Goal: Task Accomplishment & Management: Use online tool/utility

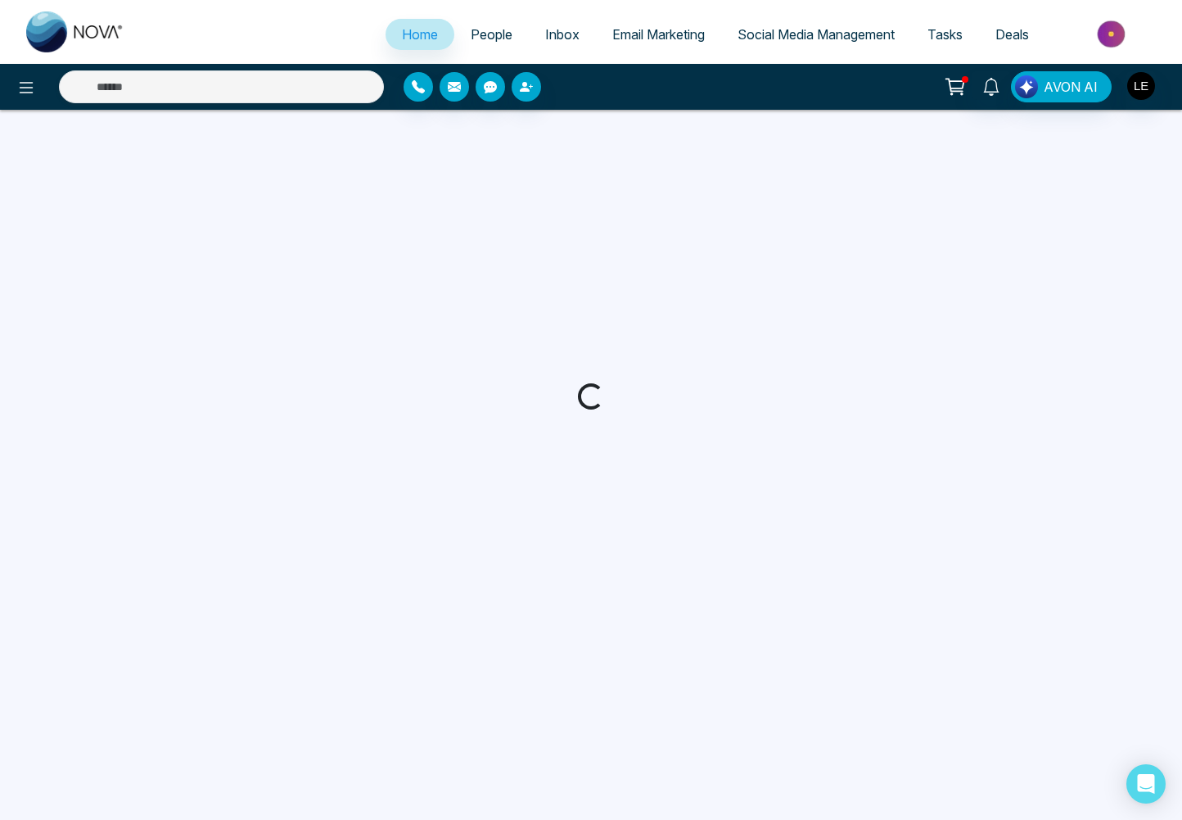
select select "*"
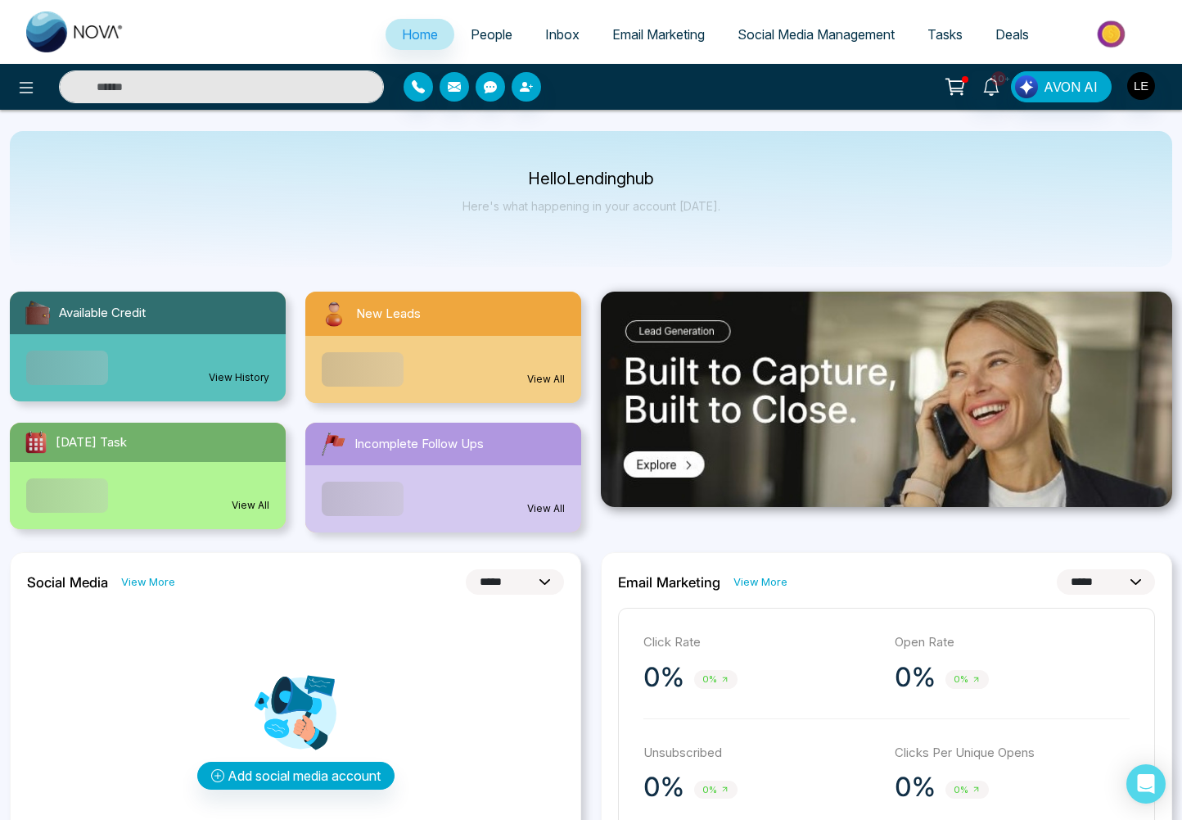
click at [314, 91] on input "text" at bounding box center [221, 86] width 325 height 33
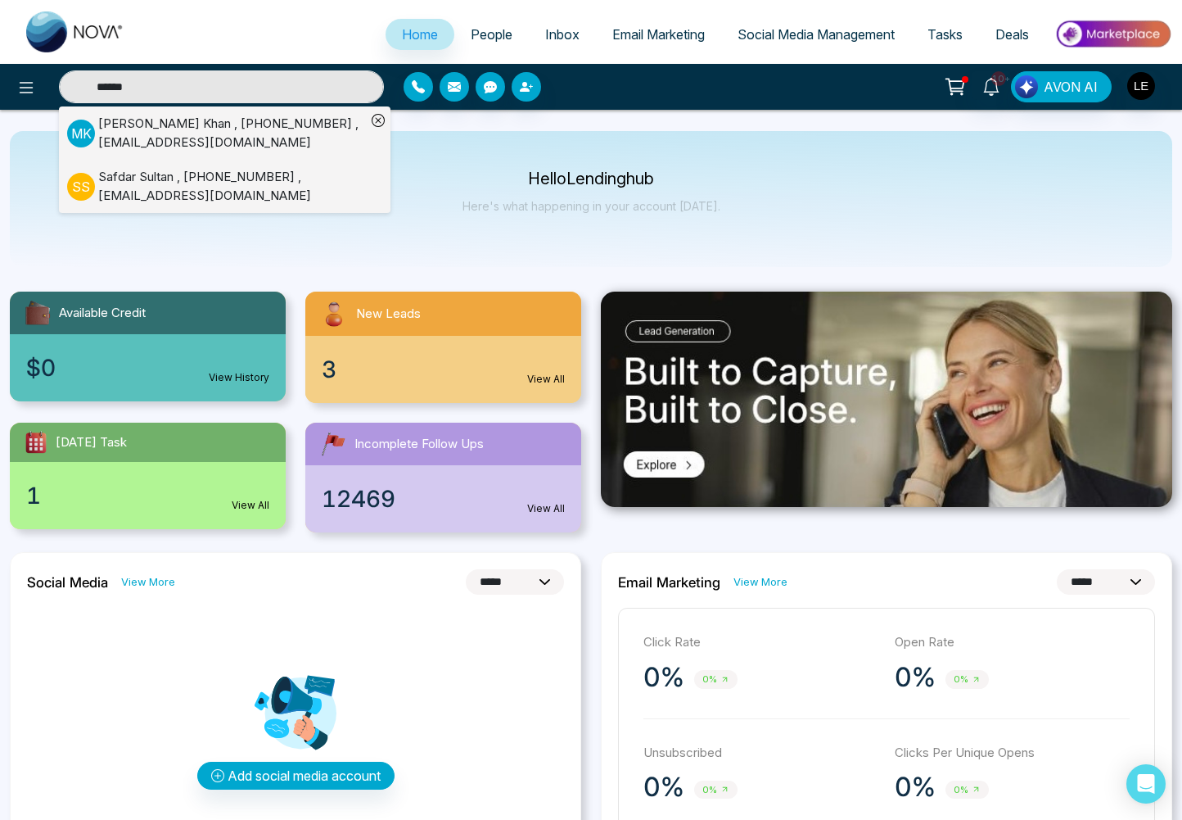
type input "******"
click at [180, 125] on div "[PERSON_NAME] , [PHONE_NUMBER] , [EMAIL_ADDRESS][DOMAIN_NAME]" at bounding box center [232, 133] width 268 height 37
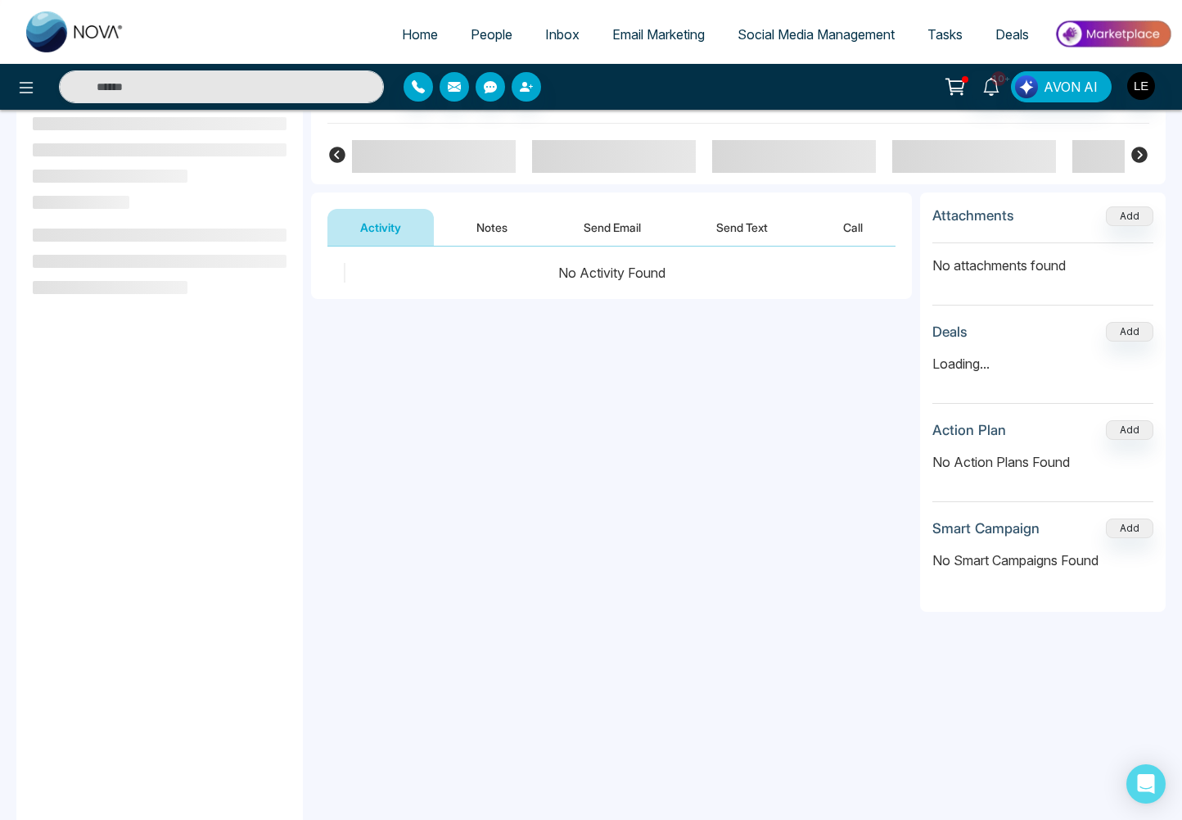
scroll to position [124, 0]
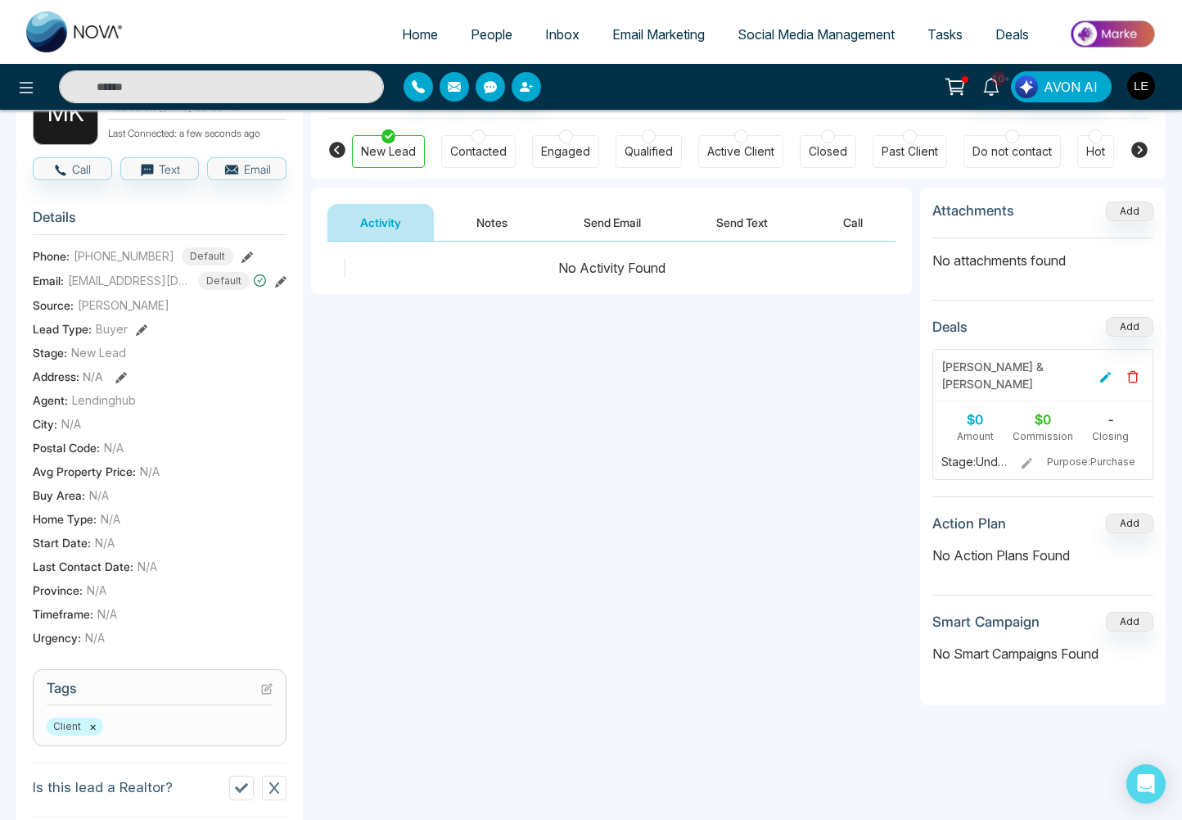
click at [1104, 377] on icon at bounding box center [1105, 377] width 11 height 11
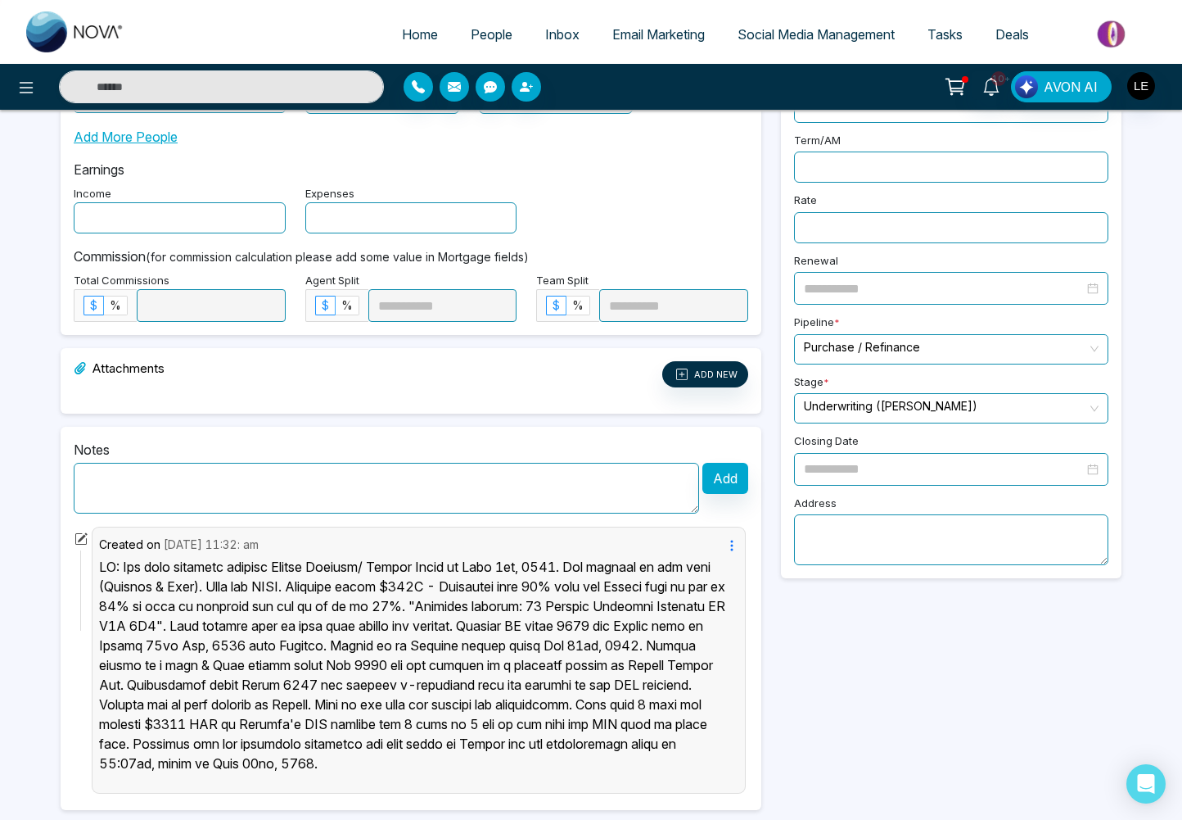
scroll to position [413, 0]
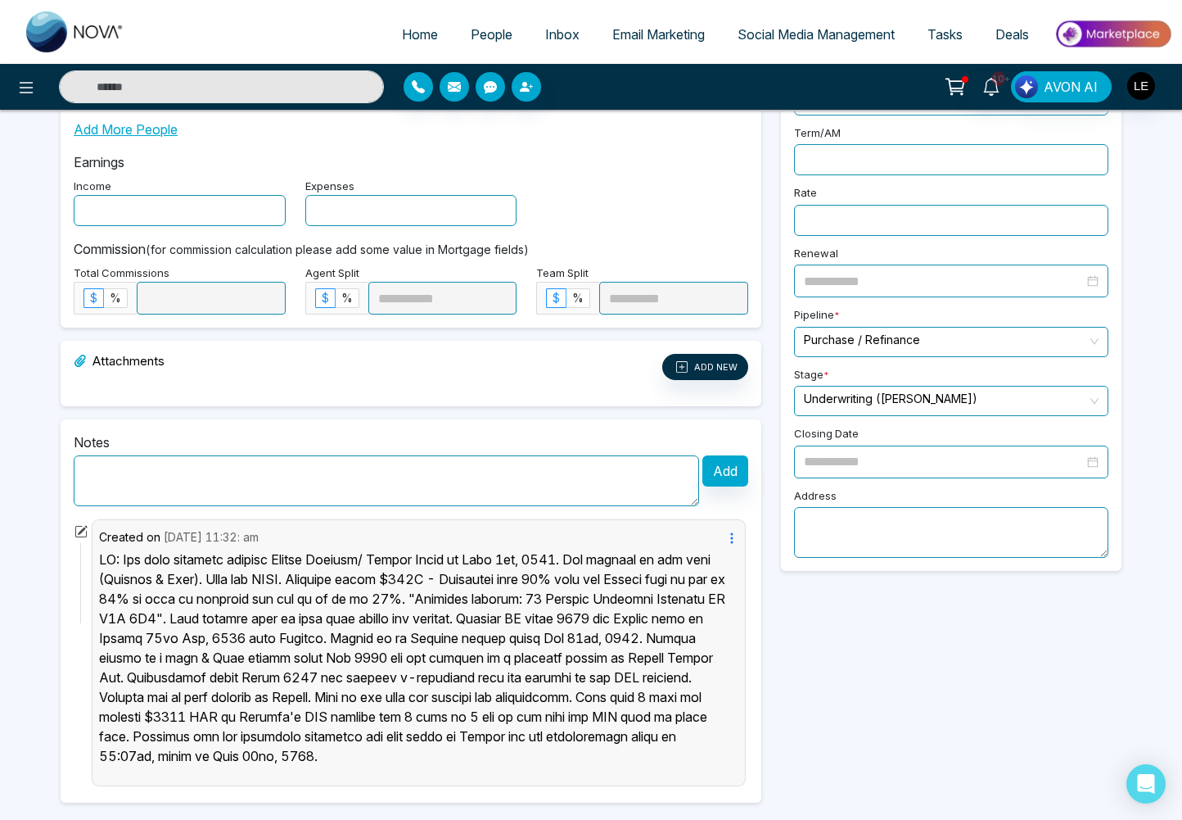
click at [423, 459] on textarea at bounding box center [387, 480] width 626 height 51
click at [470, 468] on textarea at bounding box center [387, 480] width 626 height 51
paste textarea "**********"
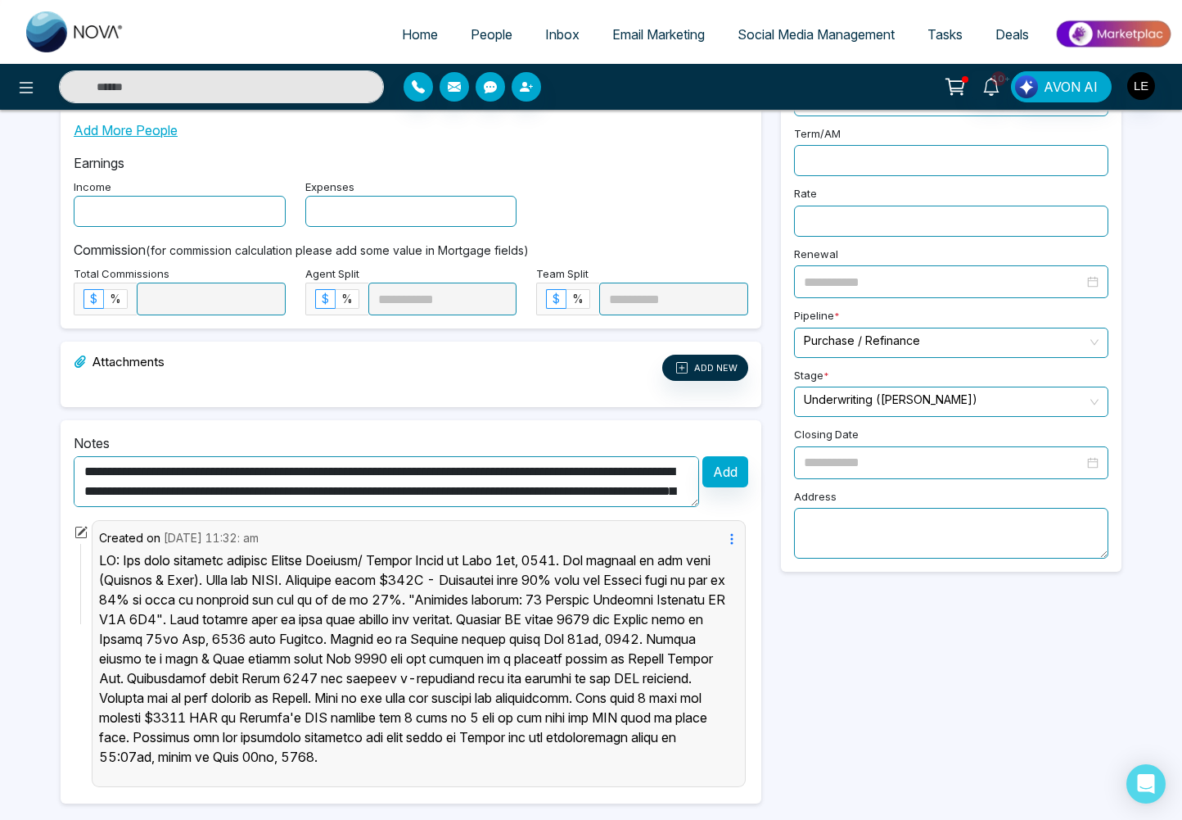
scroll to position [33, 0]
type textarea "**********"
click at [734, 456] on button "Add" at bounding box center [726, 471] width 46 height 31
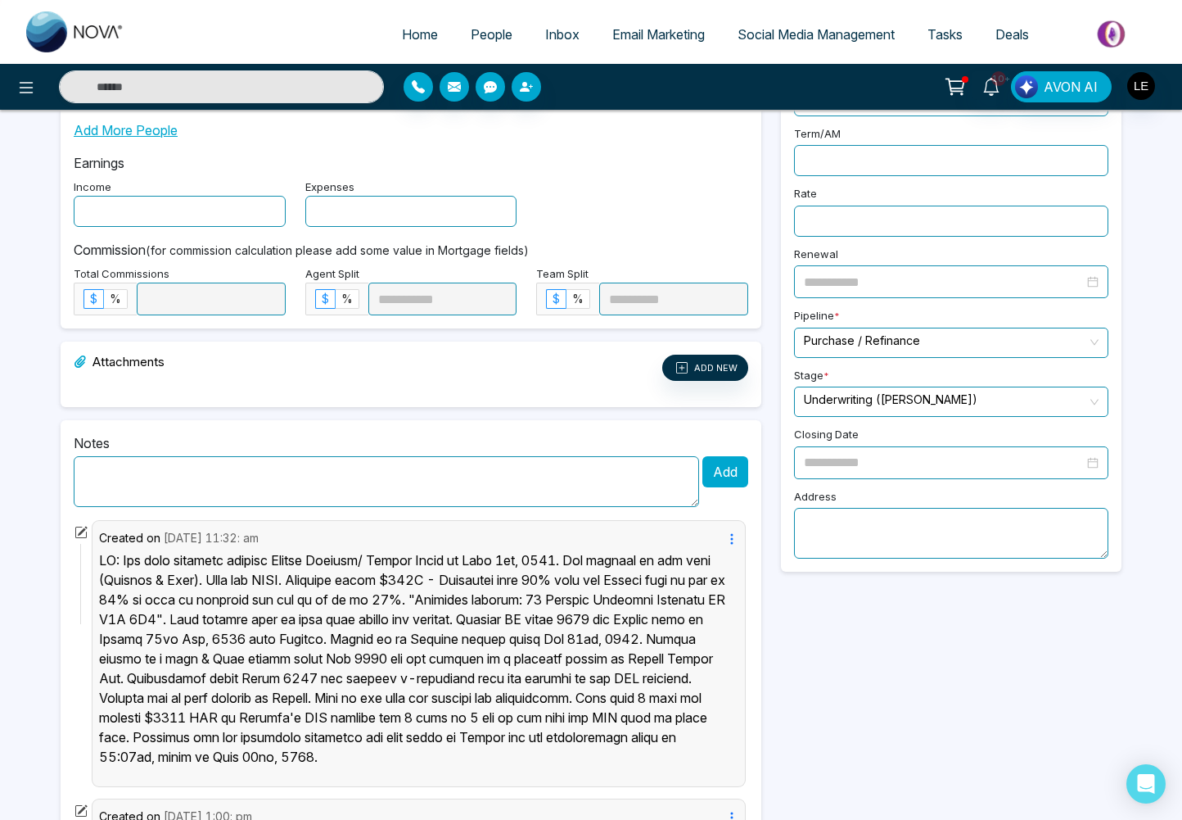
scroll to position [0, 0]
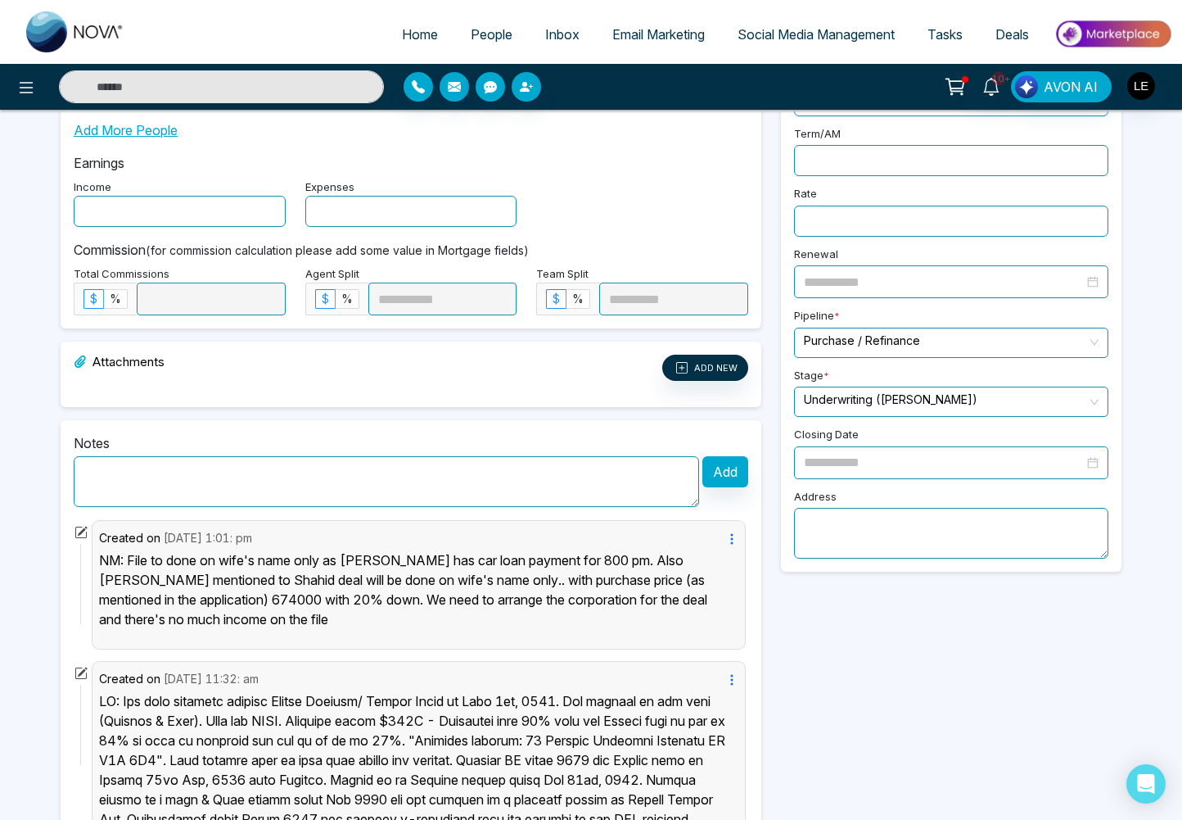
click at [284, 463] on textarea at bounding box center [387, 481] width 626 height 51
paste textarea "**********"
type textarea "**********"
click at [721, 460] on button "Add" at bounding box center [726, 471] width 46 height 31
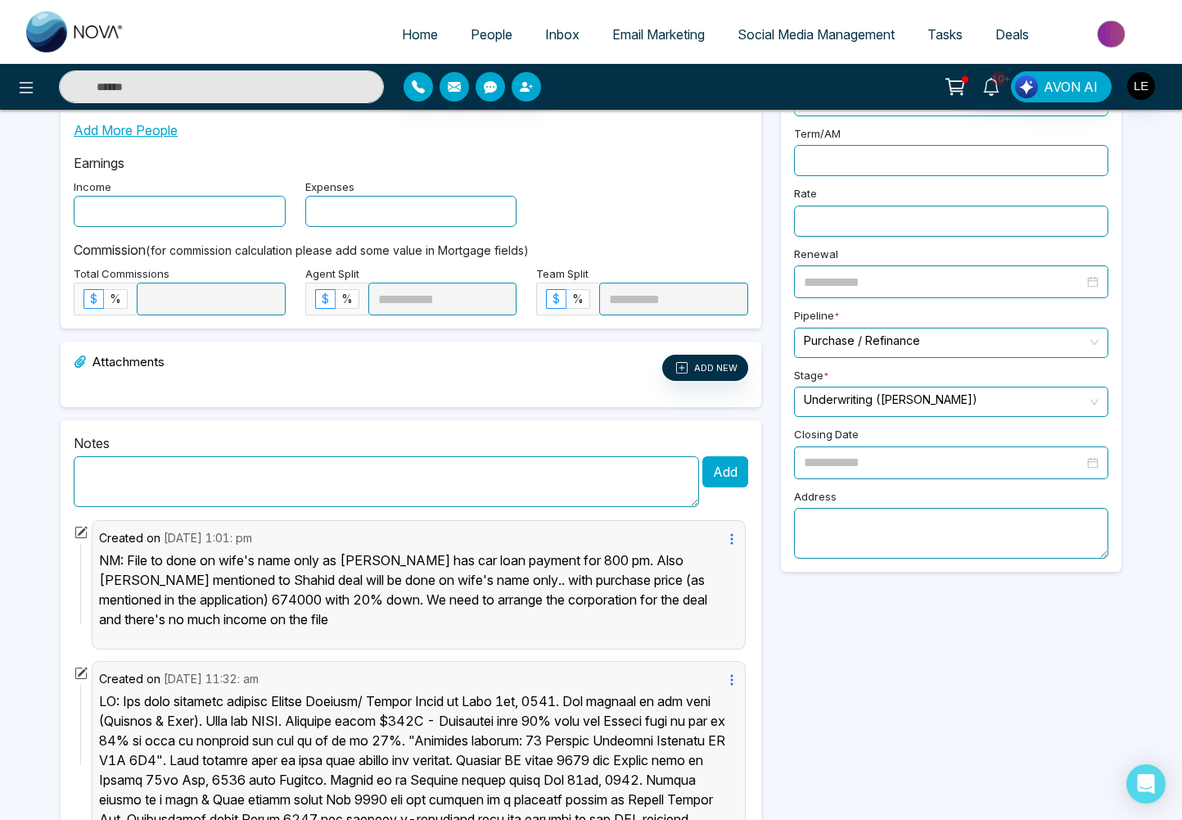
scroll to position [0, 0]
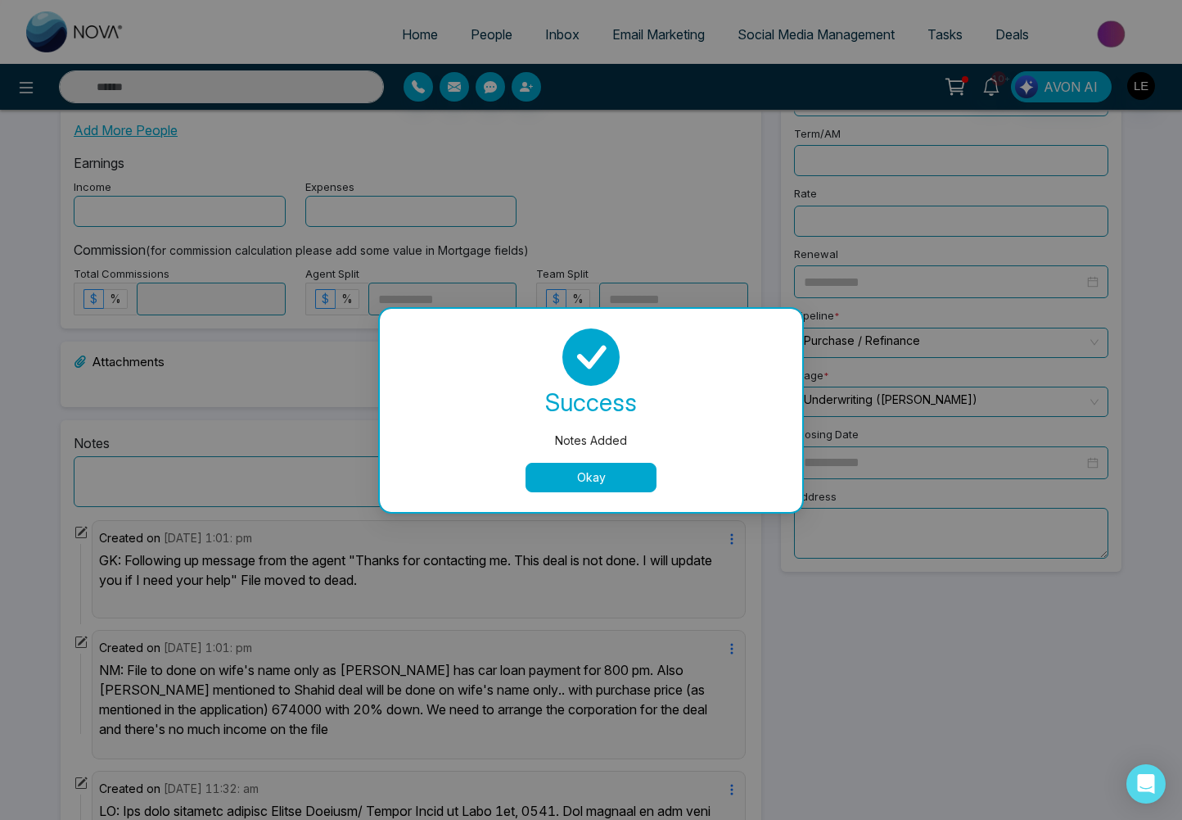
click at [601, 479] on button "Okay" at bounding box center [591, 477] width 131 height 29
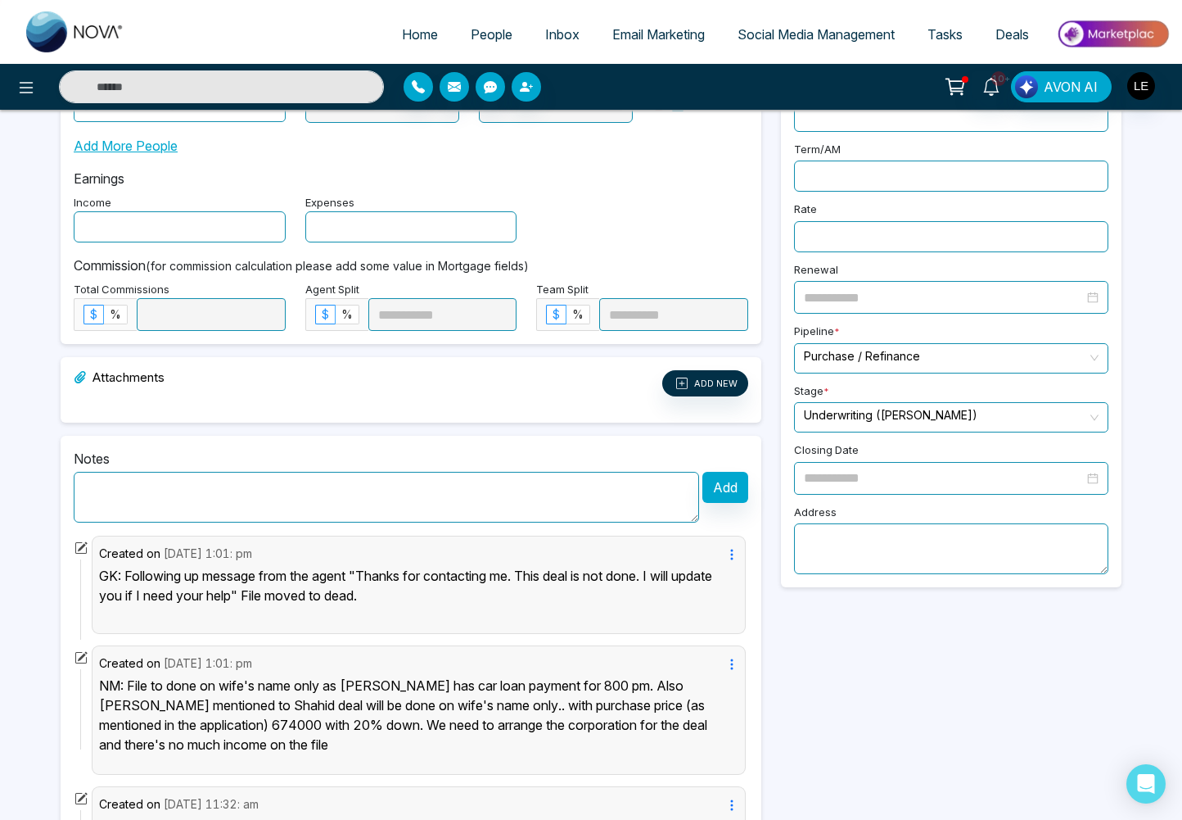
scroll to position [389, 0]
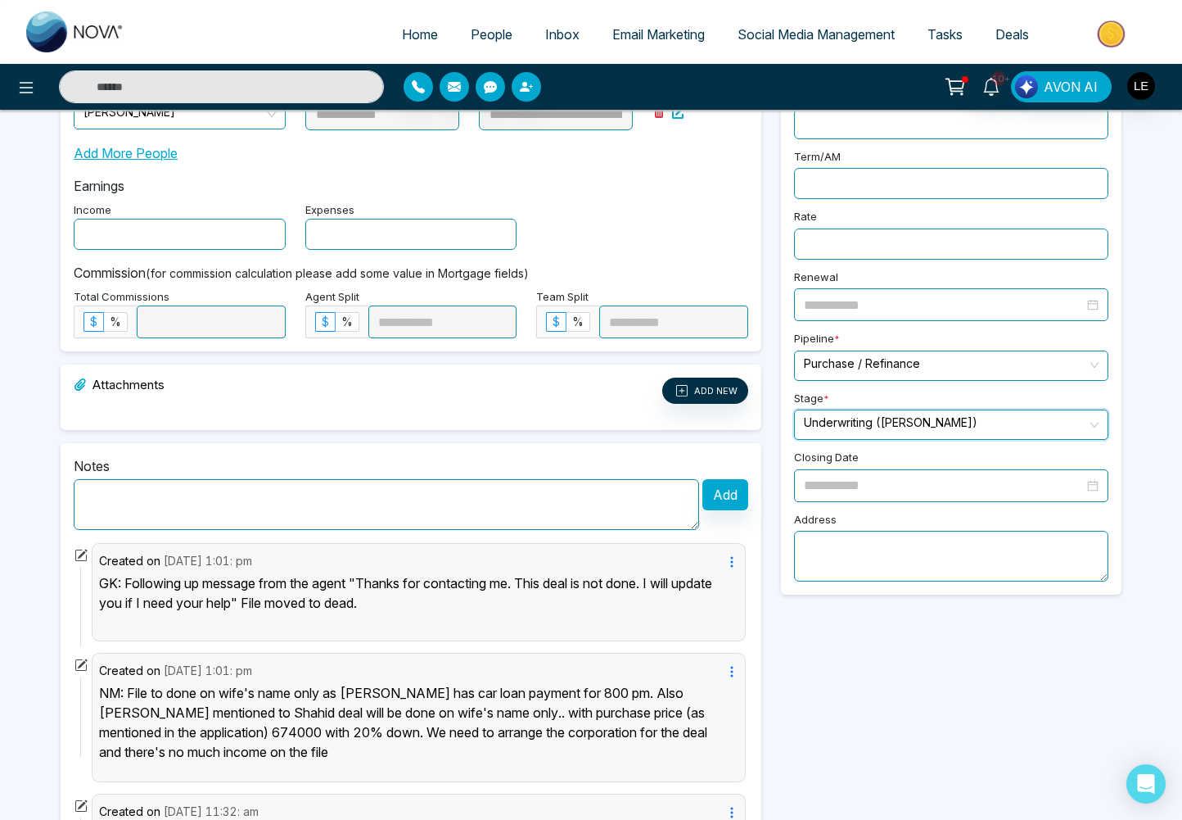
click at [850, 419] on input "search" at bounding box center [945, 422] width 283 height 25
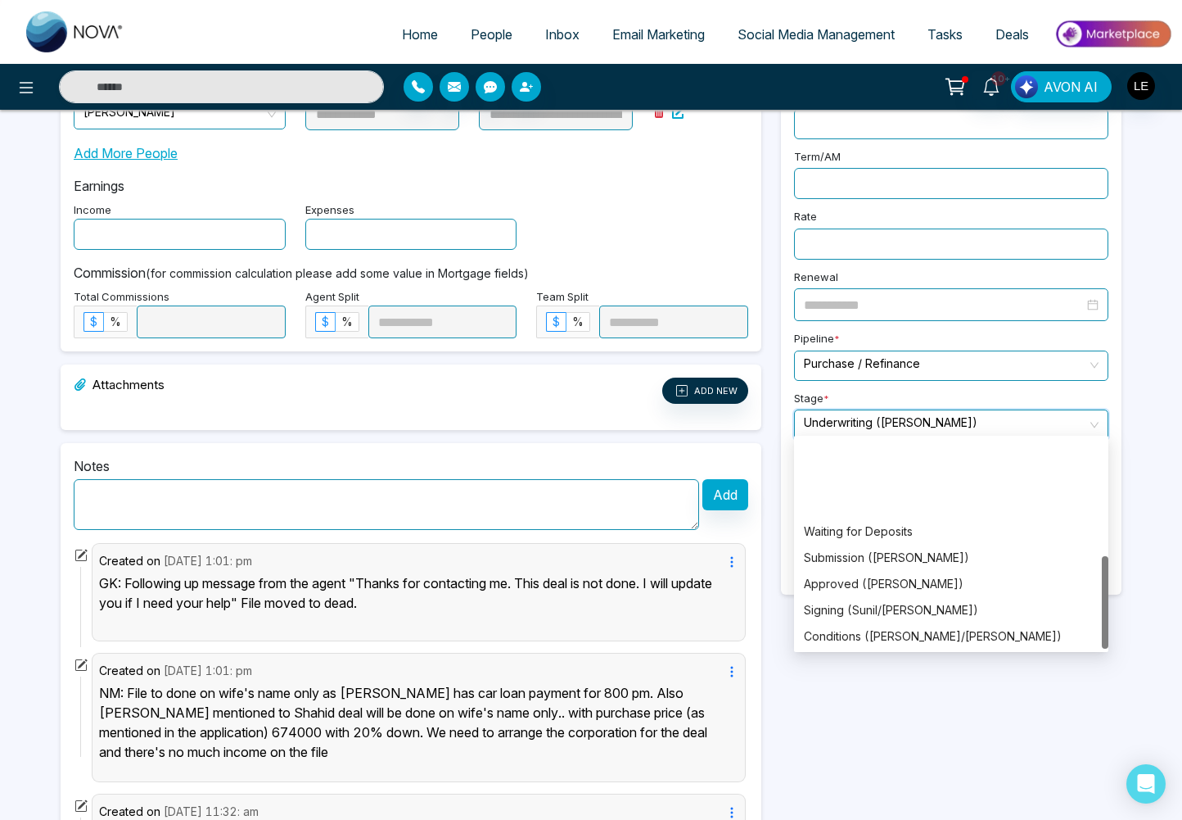
scroll to position [262, 0]
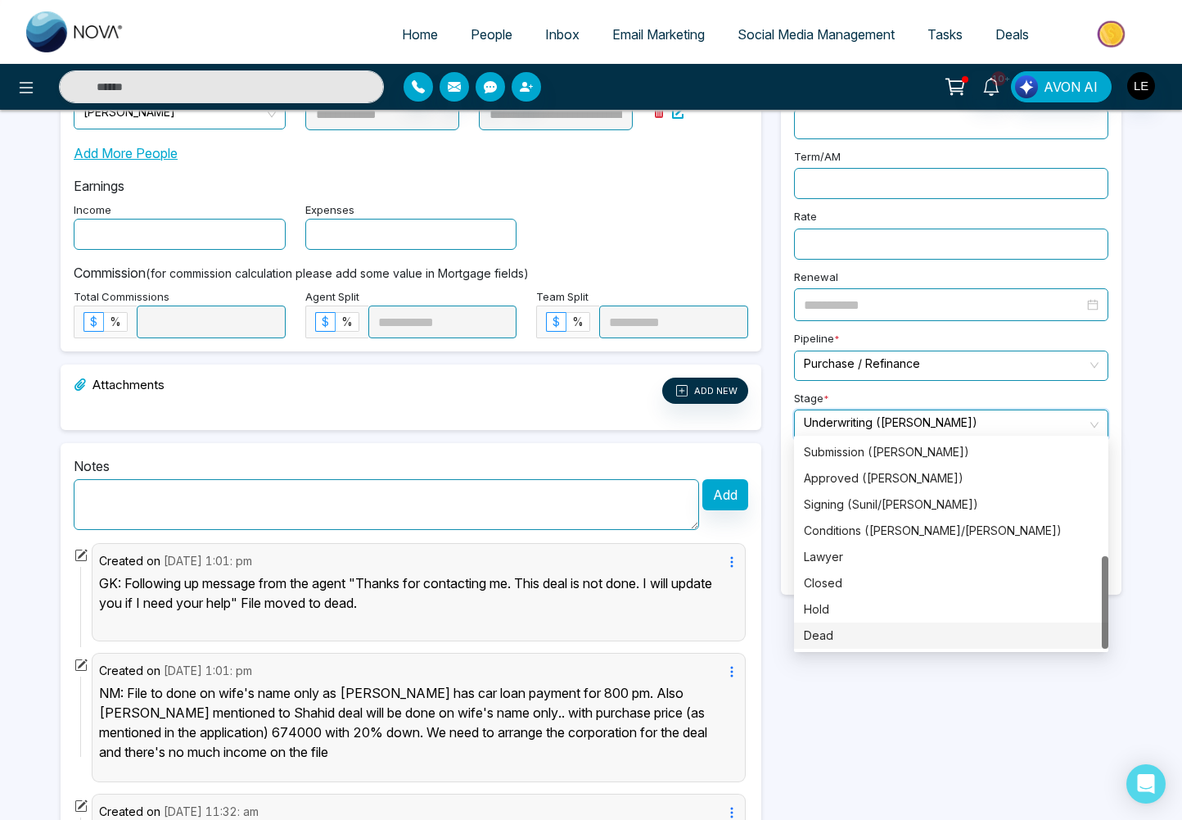
click at [840, 631] on div "Dead" at bounding box center [951, 635] width 295 height 18
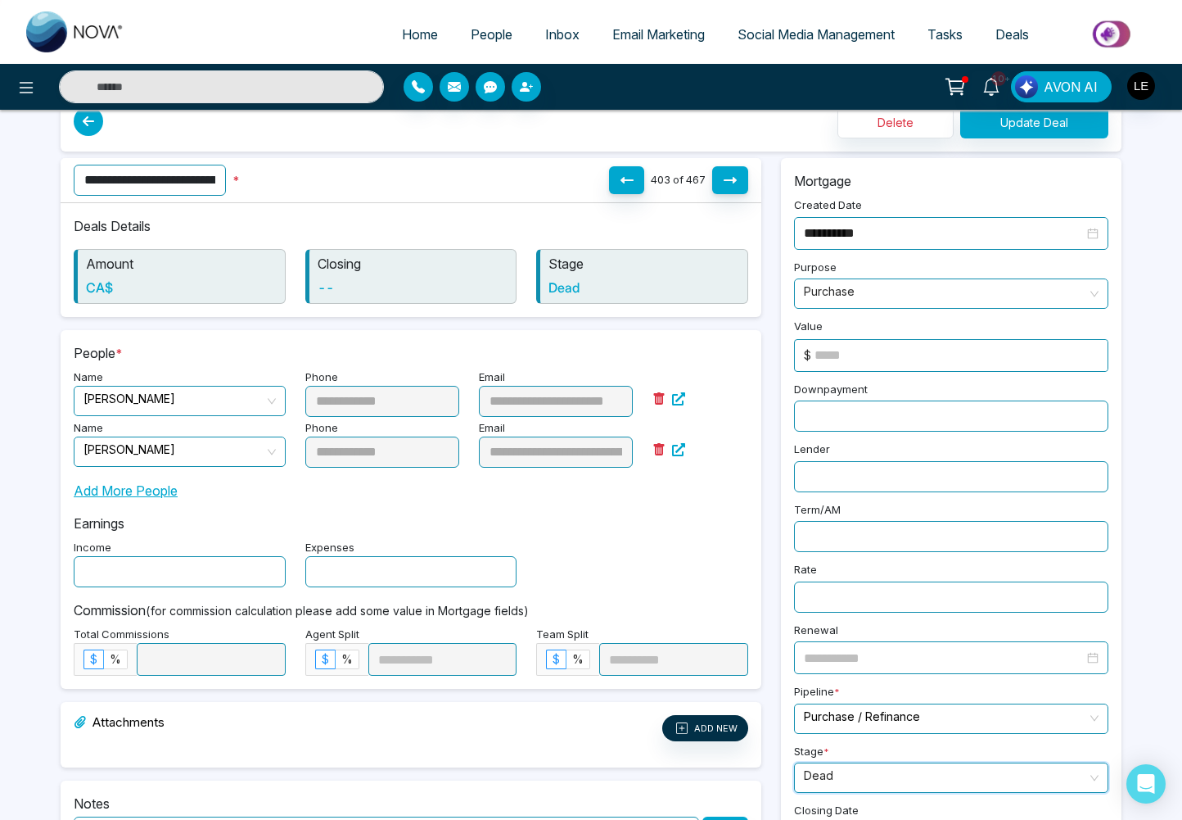
scroll to position [0, 0]
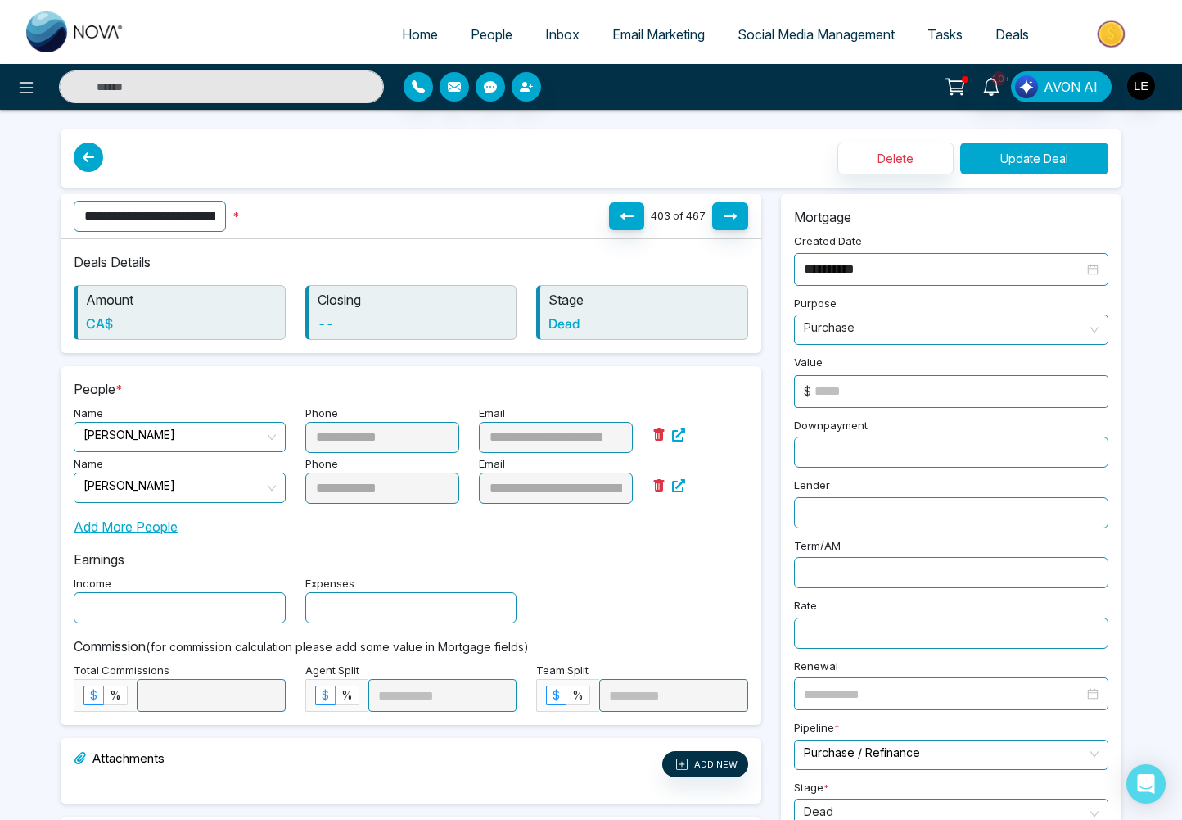
click at [1028, 161] on button "Update Deal" at bounding box center [1034, 158] width 148 height 32
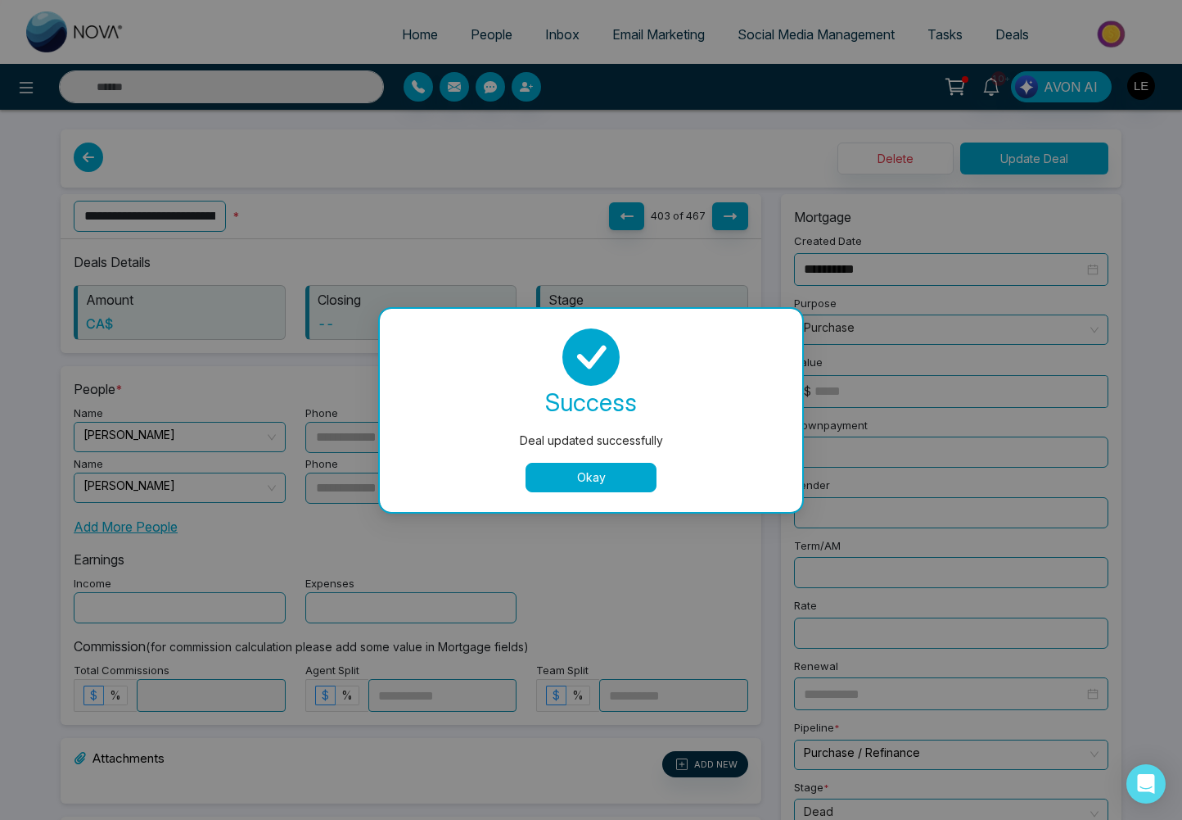
click at [599, 479] on button "Okay" at bounding box center [591, 477] width 131 height 29
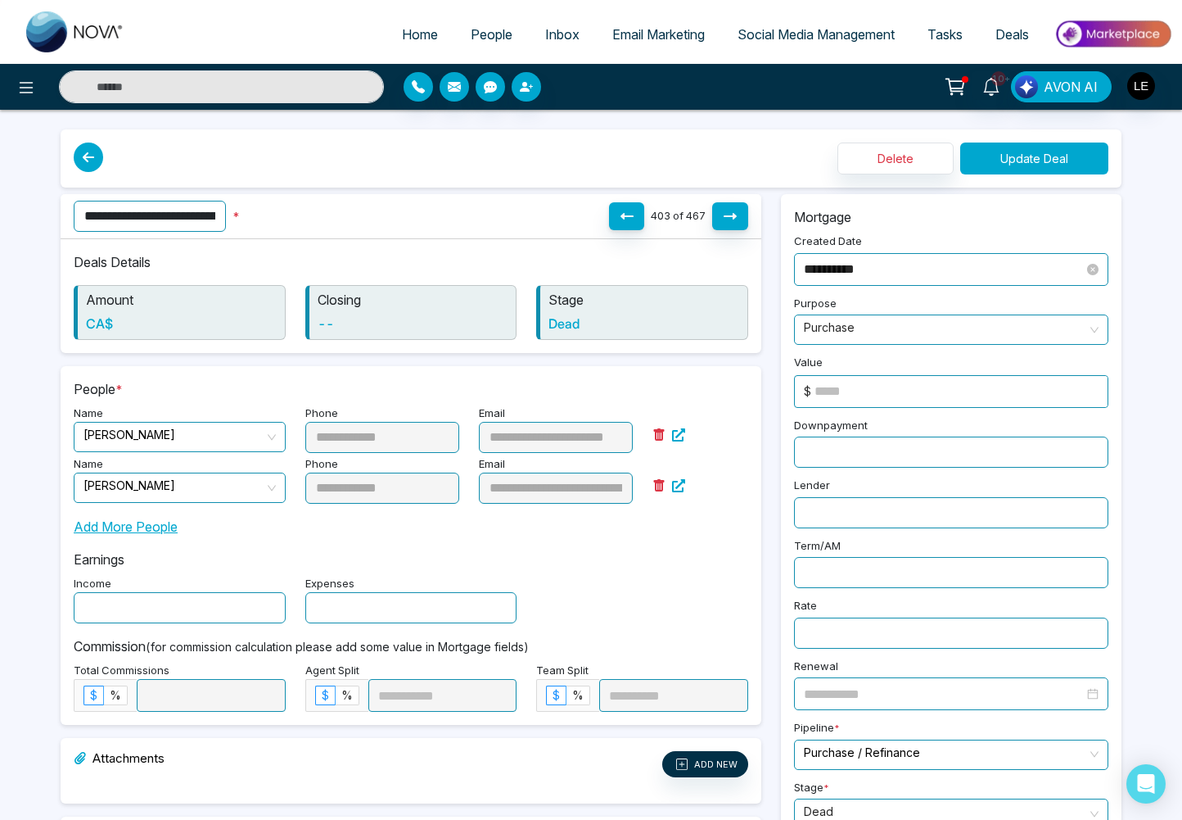
drag, startPoint x: 1053, startPoint y: 156, endPoint x: 920, endPoint y: 265, distance: 172.8
click at [1053, 156] on button "Update Deal" at bounding box center [1034, 158] width 148 height 32
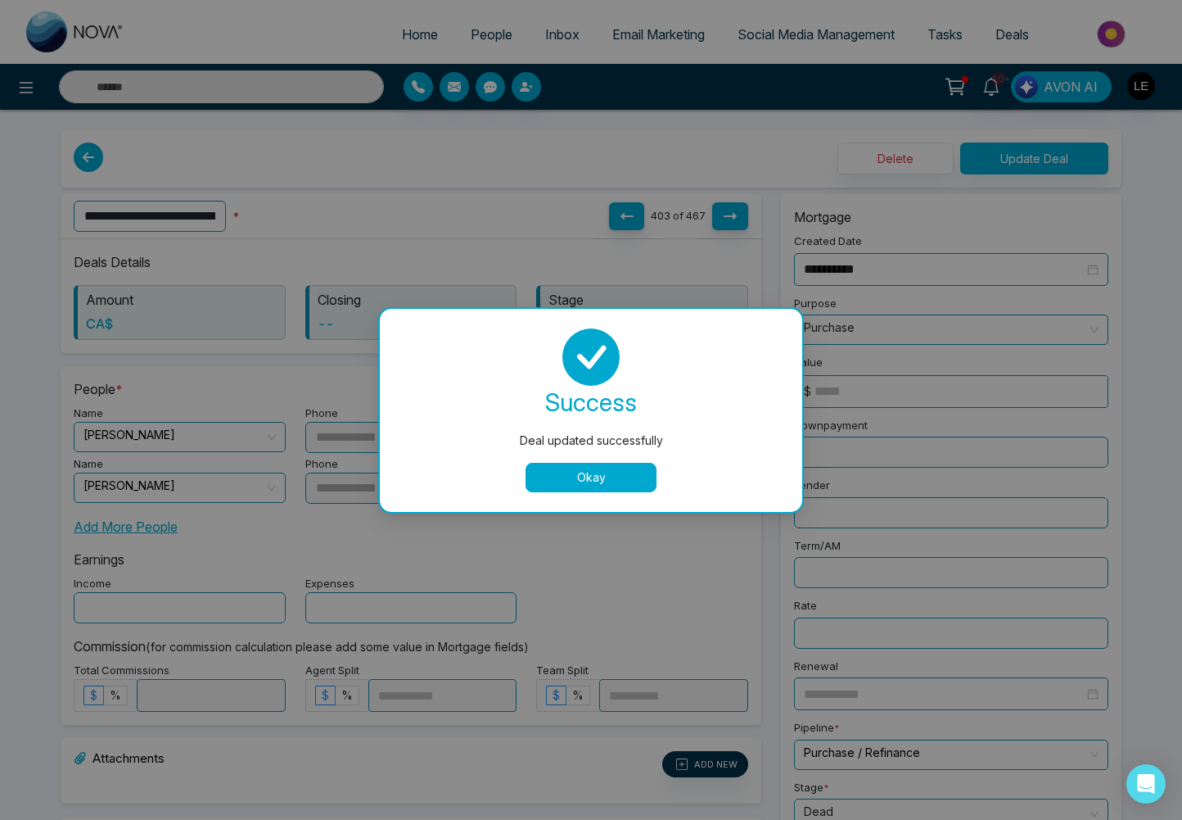
click at [587, 478] on button "Okay" at bounding box center [591, 477] width 131 height 29
